Goal: Transaction & Acquisition: Purchase product/service

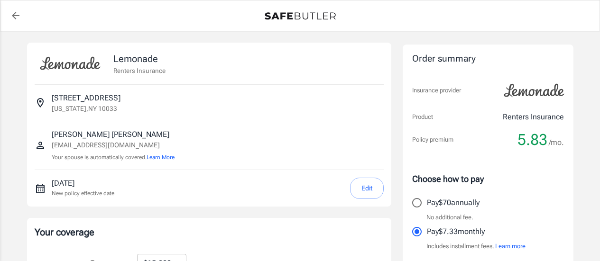
select select "15000"
select select "500"
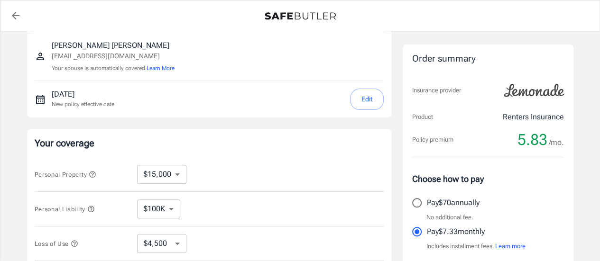
scroll to position [91, 0]
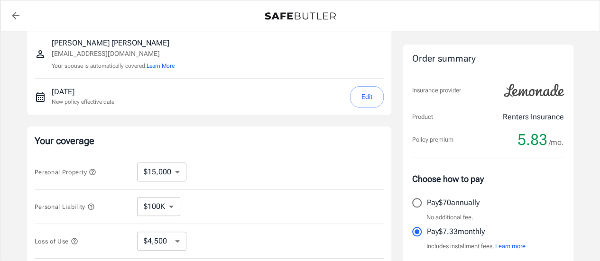
click at [168, 171] on select "$10,000 $15,000 $20,000 $25,000 $30,000 $40,000 $50,000 $100K $150K $200K $250K" at bounding box center [161, 172] width 49 height 19
select select "20000"
select select "6000"
click at [174, 173] on select "$10,000 $15,000 $20,000 $25,000 $30,000 $40,000 $50,000 $100K $150K $200K $250K" at bounding box center [161, 172] width 49 height 19
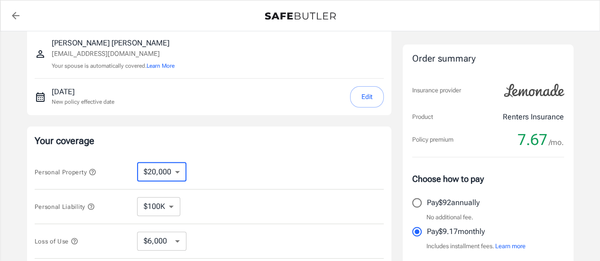
select select "15000"
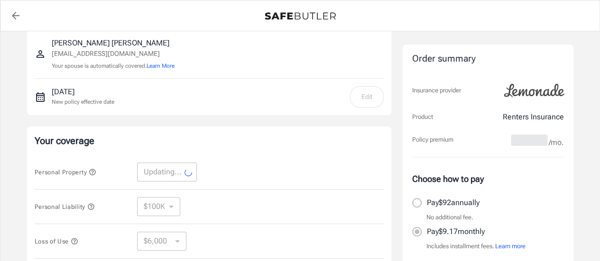
select select "15000"
select select "4500"
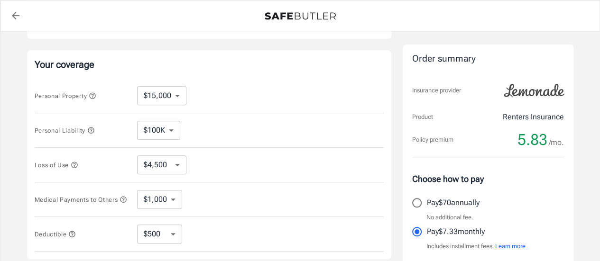
scroll to position [169, 0]
click at [419, 200] on input "Pay $70 annually" at bounding box center [417, 203] width 20 height 20
radio input "true"
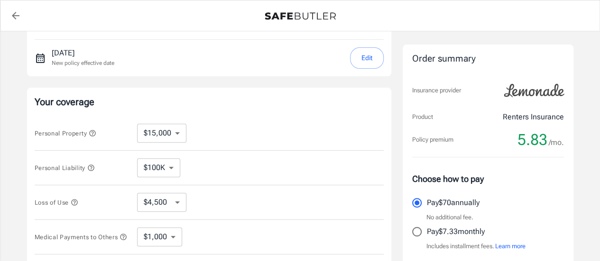
scroll to position [131, 0]
click at [173, 192] on select "$4,500 $7,500 $13,500 $22,500 $34,500 $55,500 $85,500 $130K $200K" at bounding box center [161, 201] width 49 height 19
click at [176, 207] on select "$4,500 $7,500 $13,500 $22,500 $34,500 $55,500 $85,500 $130K $200K" at bounding box center [161, 201] width 49 height 19
click at [156, 237] on select "$1,000 $2,000 $3,000 $4,000 $5,000" at bounding box center [159, 236] width 45 height 19
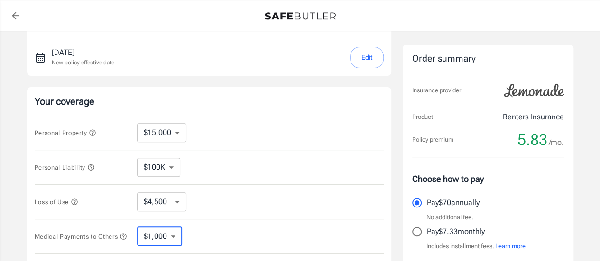
click at [155, 169] on select "$100K $200K $300K $400K $500K $1M" at bounding box center [158, 167] width 43 height 19
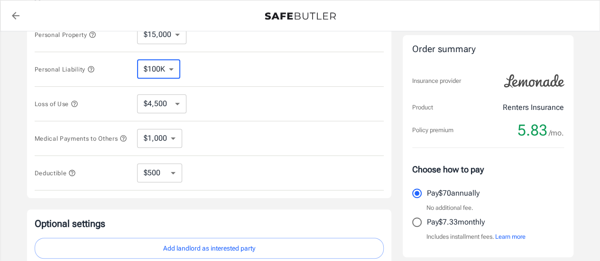
scroll to position [229, 0]
click at [160, 171] on select "$250 $500 $1,000 $2,500" at bounding box center [159, 172] width 45 height 19
select select "250"
click at [152, 177] on select "$250 $500 $1,000 $2,500" at bounding box center [159, 172] width 45 height 19
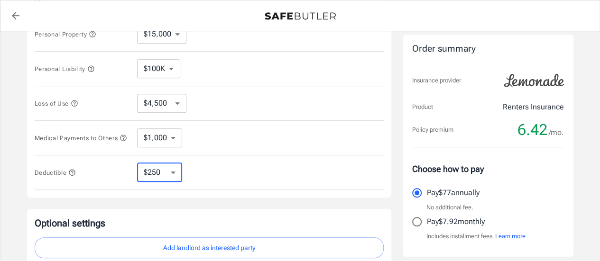
select select "500"
click at [170, 177] on select "$250 $500 $1,000 $2,500" at bounding box center [159, 172] width 45 height 19
select select "1000"
click at [174, 180] on select "$250 $500 $1,000 $2,500" at bounding box center [159, 172] width 45 height 19
select select "500"
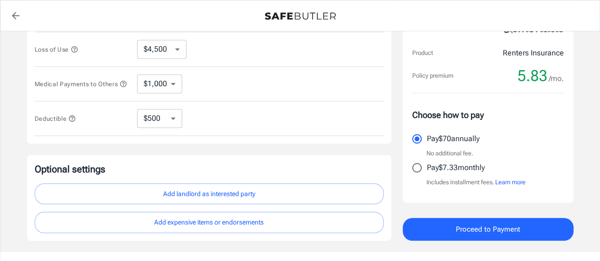
scroll to position [284, 0]
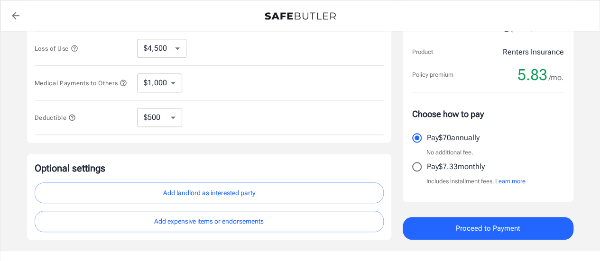
click at [172, 143] on div "Your coverage Personal Property $10,000 $15,000 $20,000 $25,000 $30,000 $40,000…" at bounding box center [209, 38] width 364 height 209
click at [160, 126] on select "$250 $500 $1,000 $2,500" at bounding box center [159, 117] width 45 height 19
select select "2500"
click at [160, 121] on select "$250 $500 $1,000 $2,500" at bounding box center [159, 117] width 45 height 19
select select "1000"
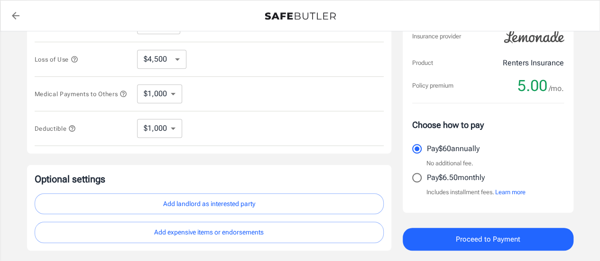
scroll to position [256, 0]
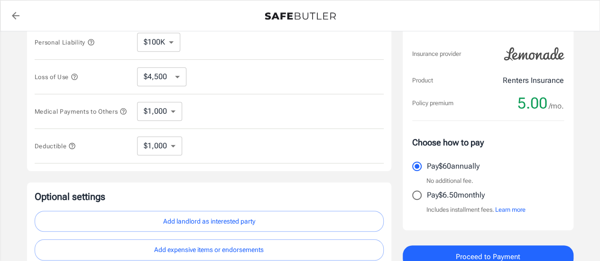
click at [72, 150] on icon "button" at bounding box center [72, 146] width 8 height 8
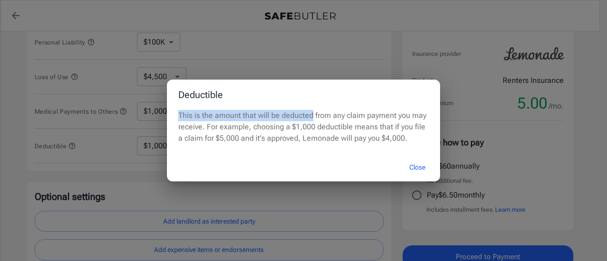
drag, startPoint x: 255, startPoint y: 109, endPoint x: 310, endPoint y: 115, distance: 55.3
click at [310, 115] on div "Deductible This is the amount that will be deducted from any claim payment you …" at bounding box center [303, 131] width 273 height 102
click at [310, 115] on p "This is the amount that will be deducted from any claim payment you may receive…" at bounding box center [303, 127] width 250 height 34
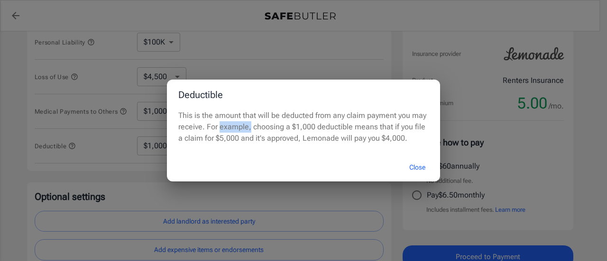
drag, startPoint x: 220, startPoint y: 131, endPoint x: 262, endPoint y: 133, distance: 41.8
click at [262, 133] on p "This is the amount that will be deducted from any claim payment you may receive…" at bounding box center [303, 127] width 250 height 34
drag, startPoint x: 225, startPoint y: 115, endPoint x: 284, endPoint y: 109, distance: 60.0
click at [284, 109] on div "Deductible This is the amount that will be deducted from any claim payment you …" at bounding box center [303, 131] width 273 height 102
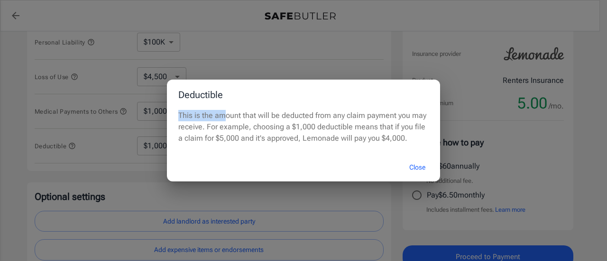
click at [284, 109] on h2 "Deductible" at bounding box center [303, 95] width 273 height 30
click at [117, 146] on div "Deductible This is the amount that will be deducted from any claim payment you …" at bounding box center [303, 130] width 607 height 261
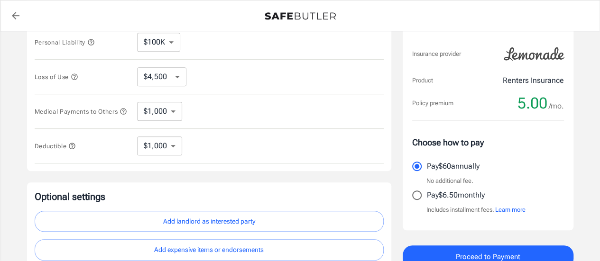
click at [166, 152] on select "$250 $500 $1,000 $2,500" at bounding box center [159, 146] width 45 height 19
click at [243, 150] on div "Deductible $250 $500 $1,000 $2,500 ​" at bounding box center [209, 146] width 349 height 35
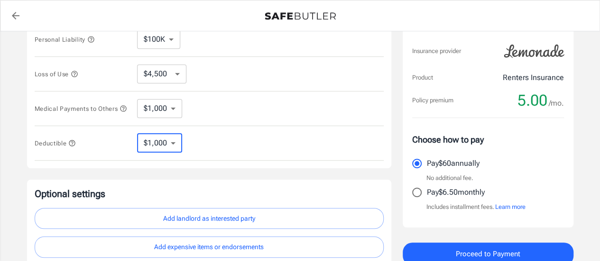
click at [174, 144] on select "$250 $500 $1,000 $2,500" at bounding box center [159, 143] width 45 height 19
click at [227, 138] on div "Deductible $250 $500 $1,000 $2,500 ​" at bounding box center [209, 143] width 349 height 35
click at [164, 151] on select "$250 $500 $1,000 $2,500" at bounding box center [159, 143] width 45 height 19
select select "500"
click at [162, 142] on select "$250 $500 $1,000 $2,500" at bounding box center [159, 143] width 45 height 19
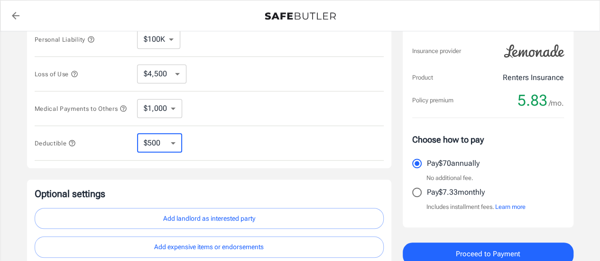
select select "250"
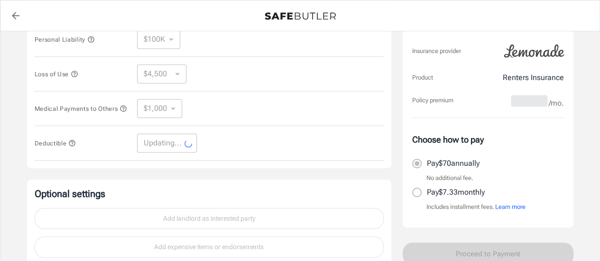
select select "250"
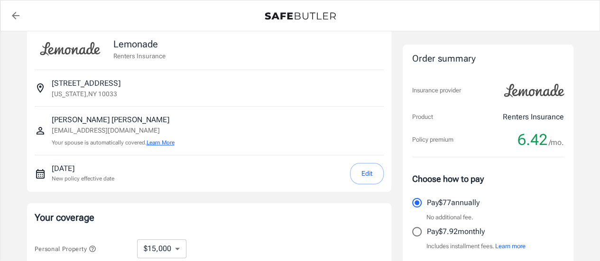
scroll to position [14, 0]
click at [171, 145] on button "Learn More" at bounding box center [160, 143] width 28 height 9
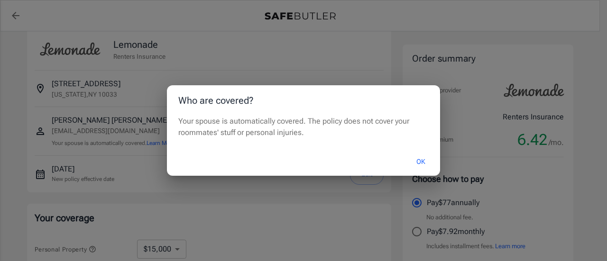
click at [426, 160] on button "OK" at bounding box center [420, 162] width 31 height 20
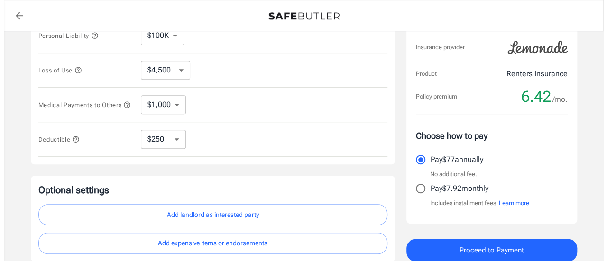
scroll to position [342, 0]
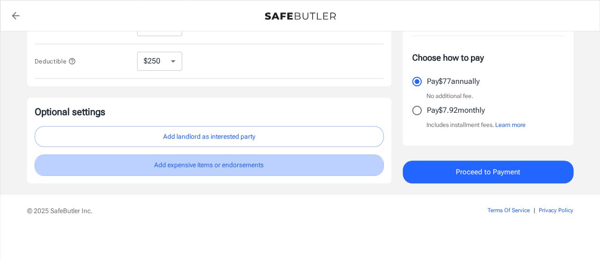
click at [220, 167] on button "Add expensive items or endorsements" at bounding box center [209, 165] width 349 height 21
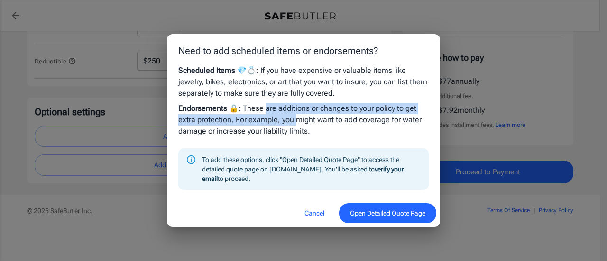
drag, startPoint x: 268, startPoint y: 113, endPoint x: 307, endPoint y: 121, distance: 39.1
click at [307, 121] on p "Endorsements 🔒 : These are additions or changes to your policy to get extra pro…" at bounding box center [303, 120] width 250 height 34
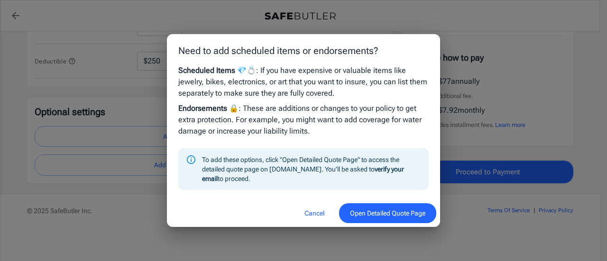
drag, startPoint x: 350, startPoint y: 207, endPoint x: 355, endPoint y: 168, distance: 39.6
click at [355, 168] on div "Need to add scheduled items or endorsements? Scheduled Items 💎💍 : If you have e…" at bounding box center [303, 130] width 273 height 193
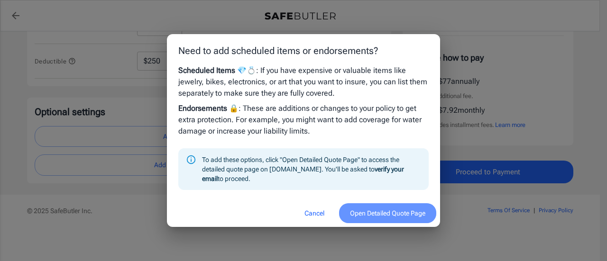
click at [365, 207] on button "Open Detailed Quote Page" at bounding box center [387, 213] width 97 height 20
